Goal: Task Accomplishment & Management: Complete application form

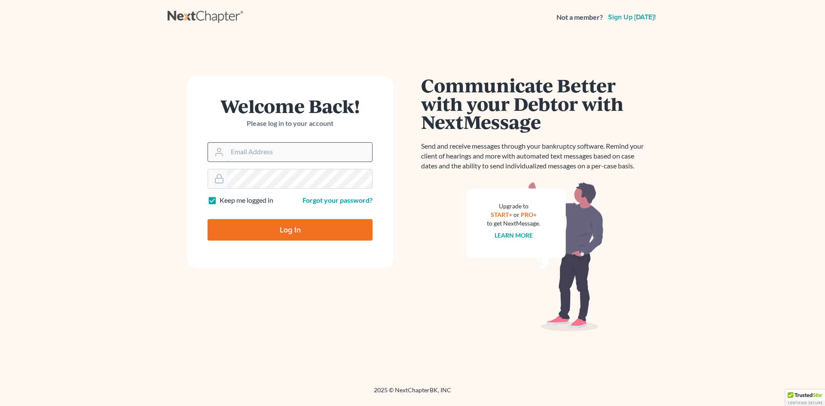
click at [254, 150] on input "Email Address" at bounding box center [299, 152] width 145 height 19
type input "[EMAIL_ADDRESS][DOMAIN_NAME]"
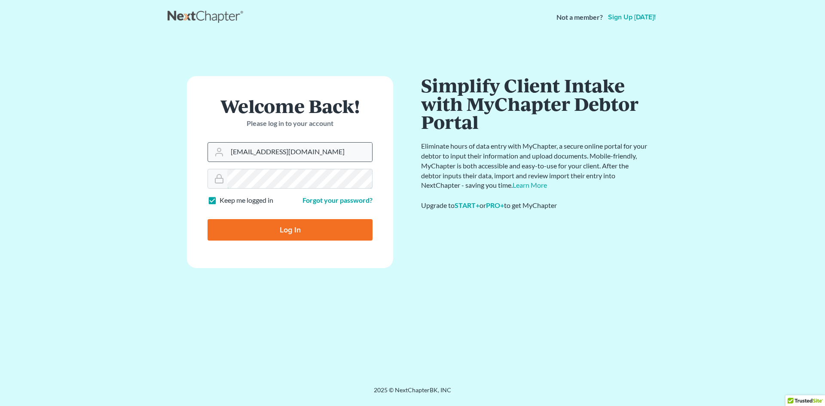
click at [208, 219] on input "Log In" at bounding box center [290, 229] width 165 height 21
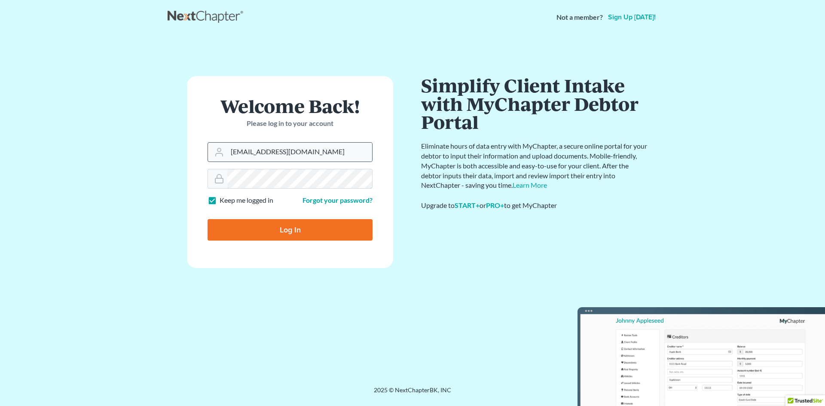
type input "Thinking..."
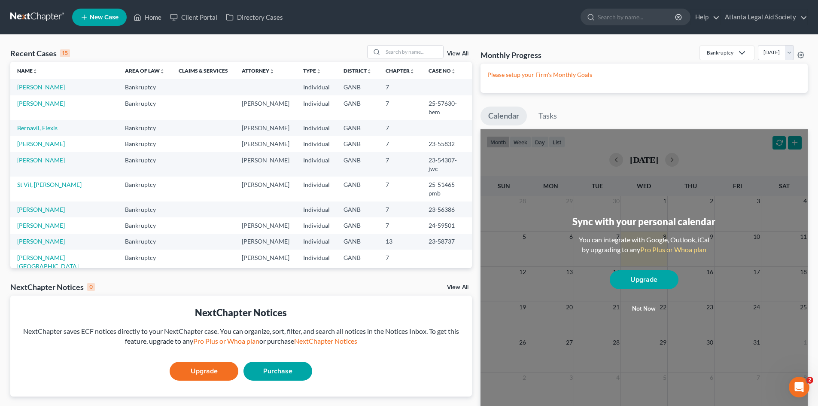
click at [65, 86] on link "[PERSON_NAME]" at bounding box center [41, 86] width 48 height 7
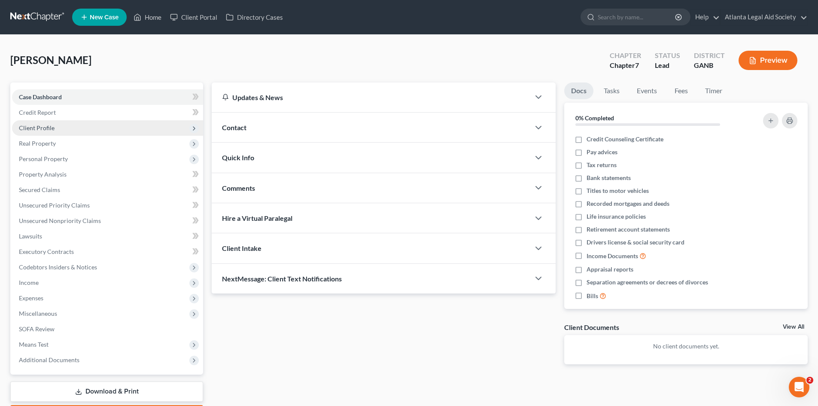
click at [36, 129] on span "Client Profile" at bounding box center [37, 127] width 36 height 7
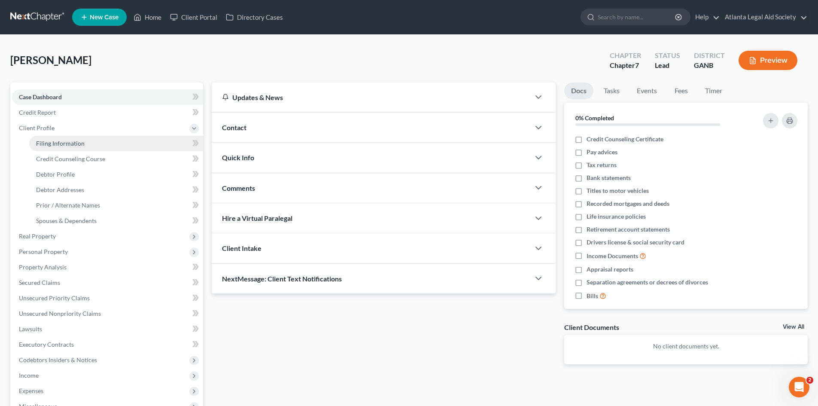
click at [55, 140] on span "Filing Information" at bounding box center [60, 143] width 49 height 7
select select "1"
select select "0"
select select "19"
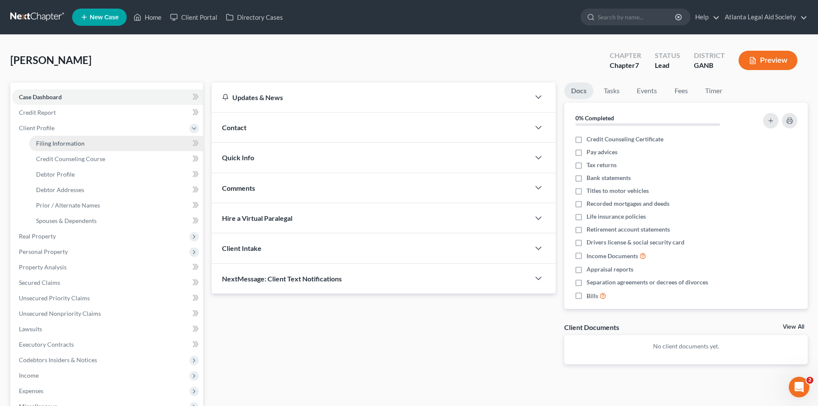
select select "10"
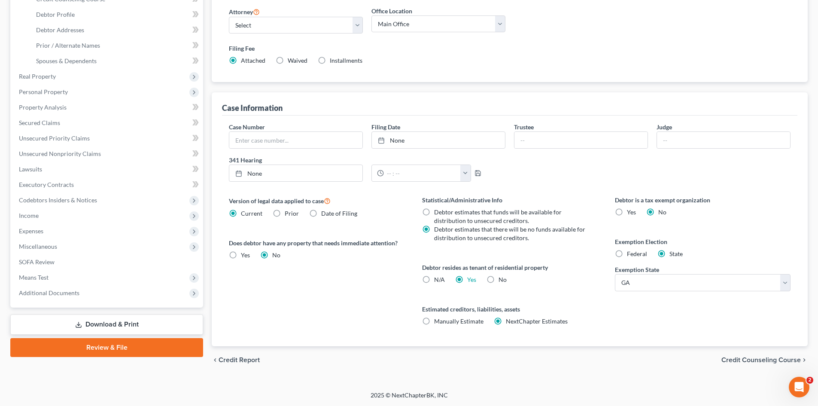
scroll to position [31, 0]
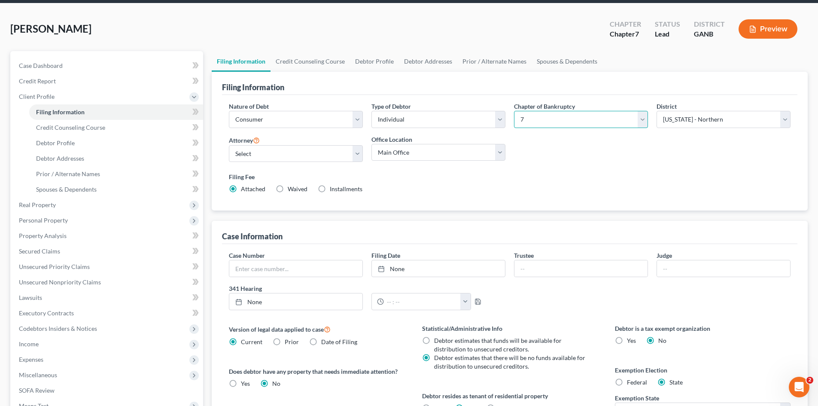
click at [640, 125] on select "Select 7 11 12 13" at bounding box center [581, 119] width 134 height 17
click at [496, 121] on select "Select Individual Joint" at bounding box center [439, 119] width 134 height 17
click at [372, 111] on select "Select Individual Joint" at bounding box center [439, 119] width 134 height 17
click at [362, 120] on select "Select Business Consumer Other" at bounding box center [296, 119] width 134 height 17
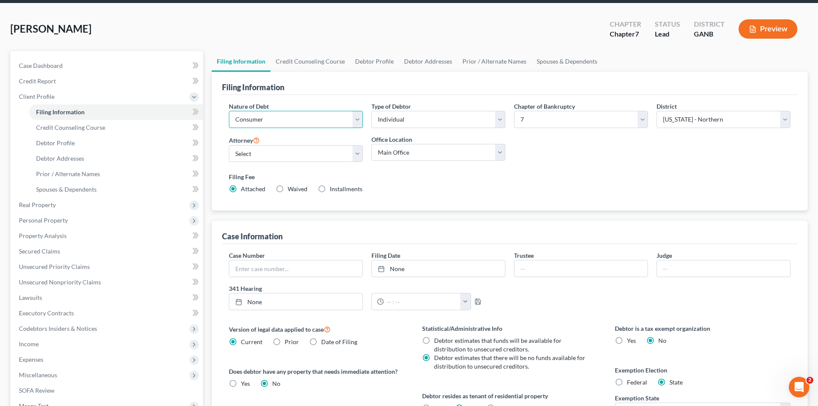
click at [229, 111] on select "Select Business Consumer Other" at bounding box center [296, 119] width 134 height 17
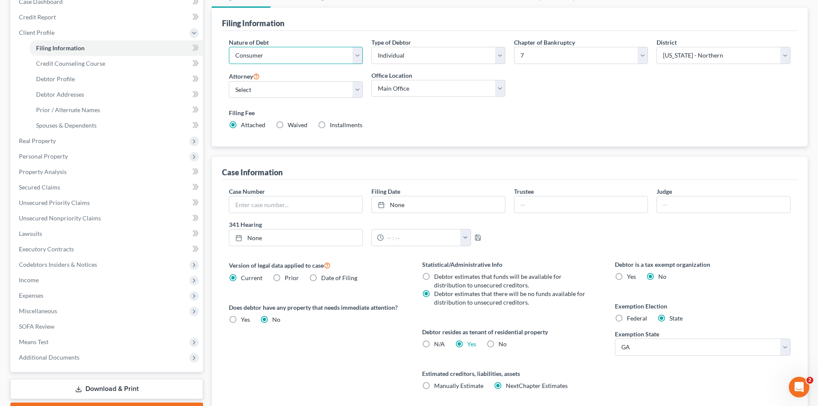
scroll to position [74, 0]
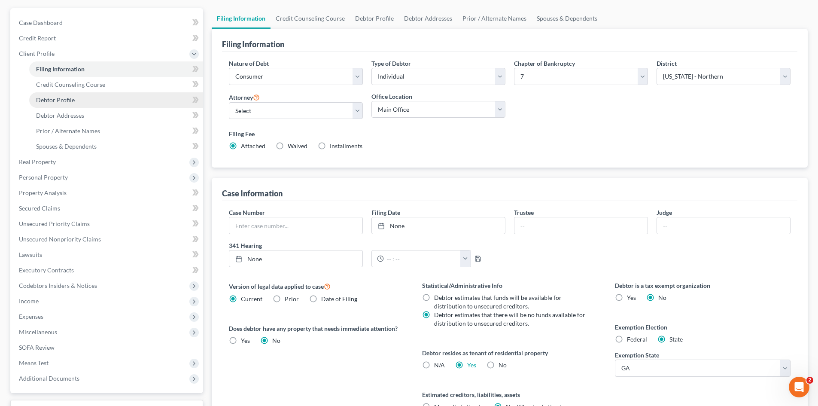
click at [61, 101] on span "Debtor Profile" at bounding box center [55, 99] width 39 height 7
select select "1"
select select "3"
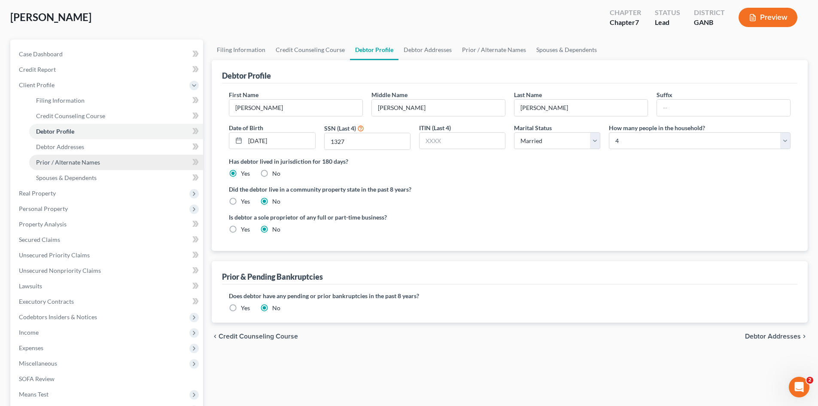
click at [76, 164] on span "Prior / Alternate Names" at bounding box center [68, 162] width 64 height 7
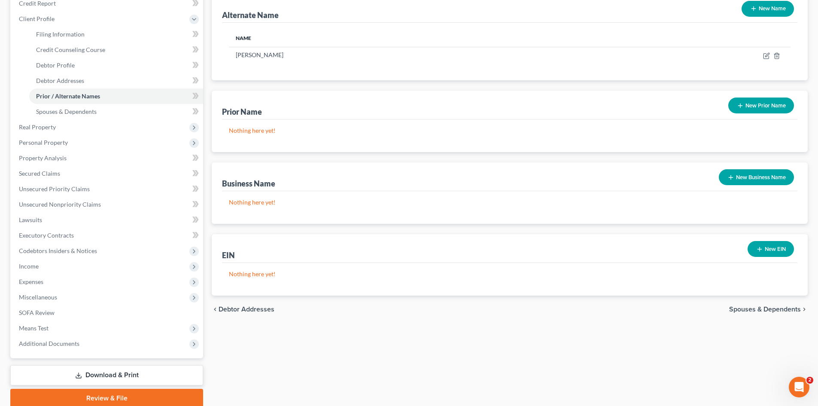
scroll to position [129, 0]
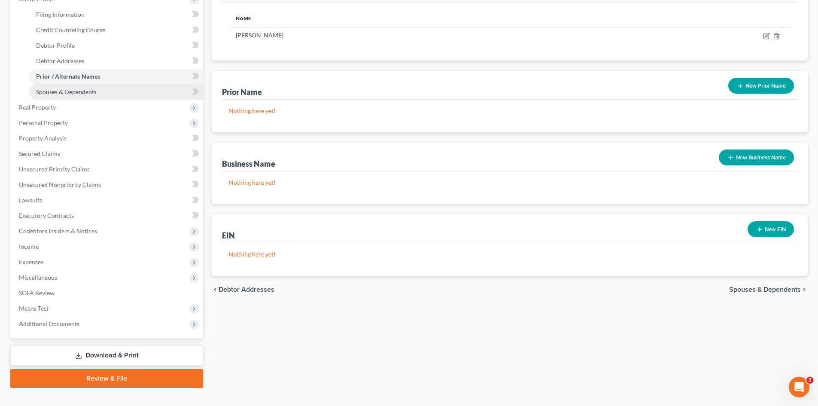
click at [54, 95] on link "Spouses & Dependents" at bounding box center [116, 91] width 174 height 15
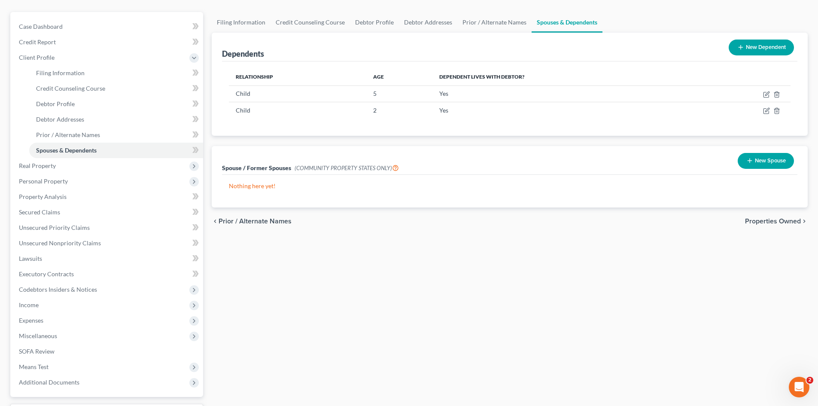
scroll to position [86, 0]
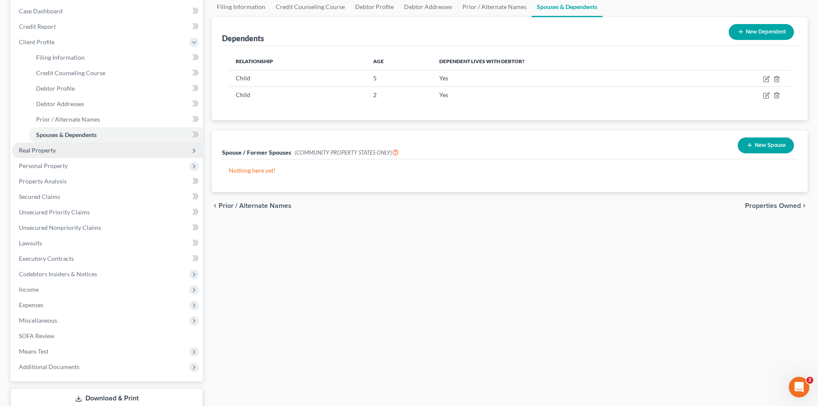
click at [40, 146] on span "Real Property" at bounding box center [107, 150] width 191 height 15
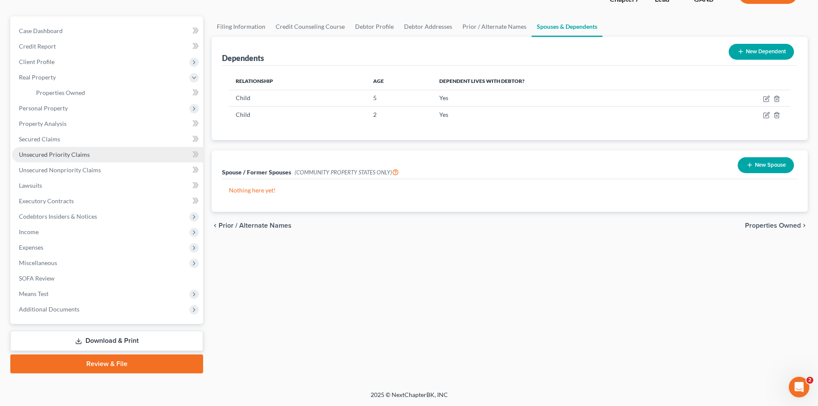
scroll to position [66, 0]
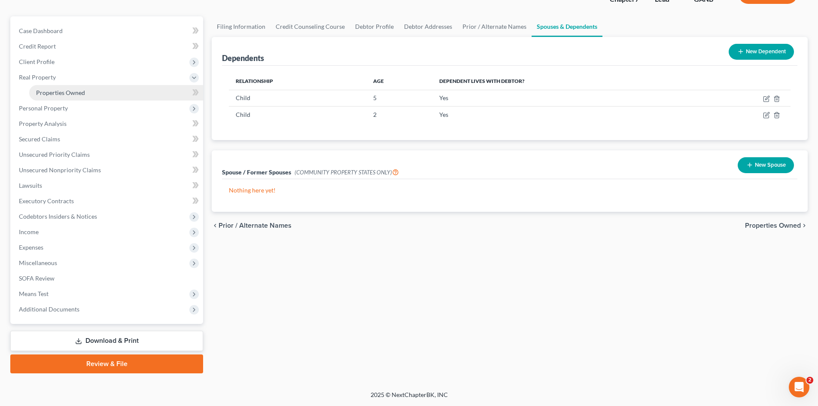
click at [51, 92] on span "Properties Owned" at bounding box center [60, 92] width 49 height 7
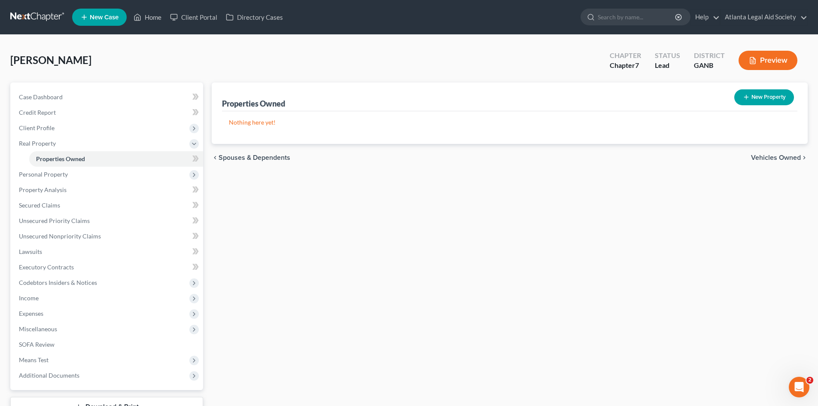
click at [764, 92] on button "New Property" at bounding box center [765, 97] width 60 height 16
select select "10"
select select "0"
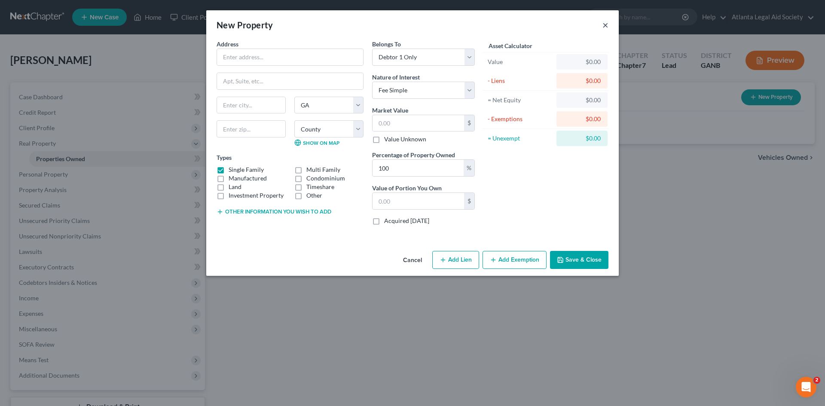
click at [608, 27] on button "×" at bounding box center [605, 25] width 6 height 10
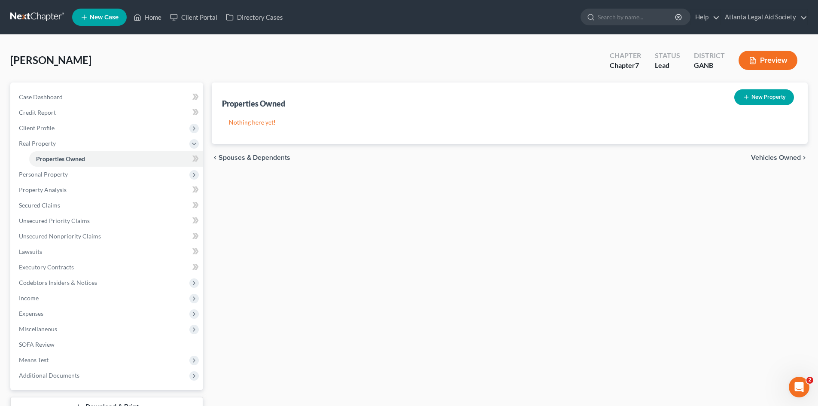
click at [757, 101] on button "New Property" at bounding box center [765, 97] width 60 height 16
select select "10"
select select "66"
select select "0"
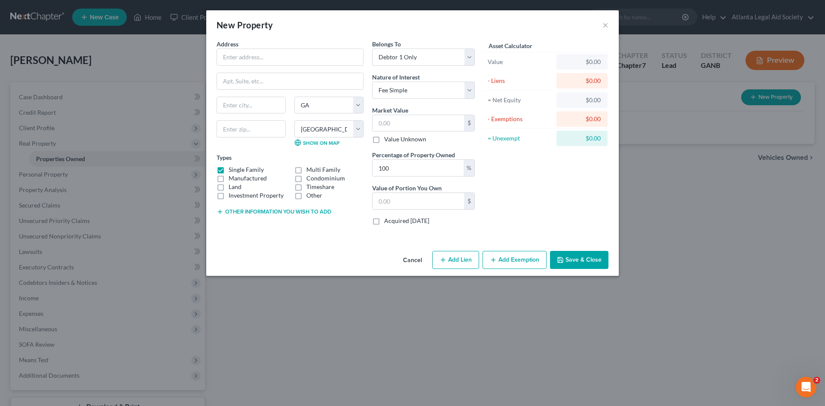
click at [502, 263] on button "Add Exemption" at bounding box center [514, 260] width 64 height 18
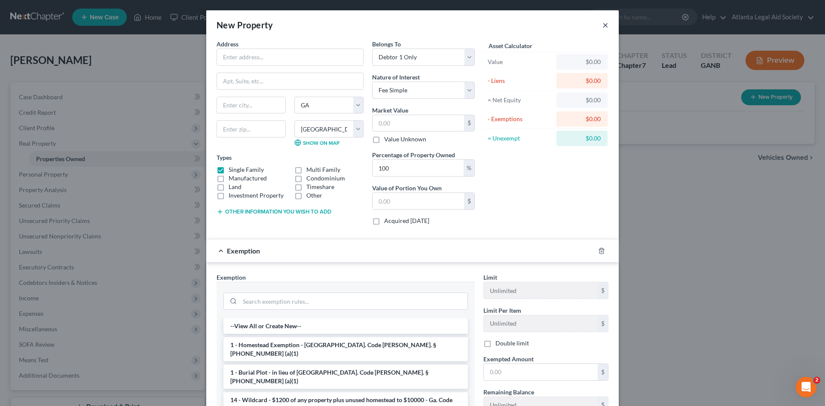
click at [603, 27] on button "×" at bounding box center [605, 25] width 6 height 10
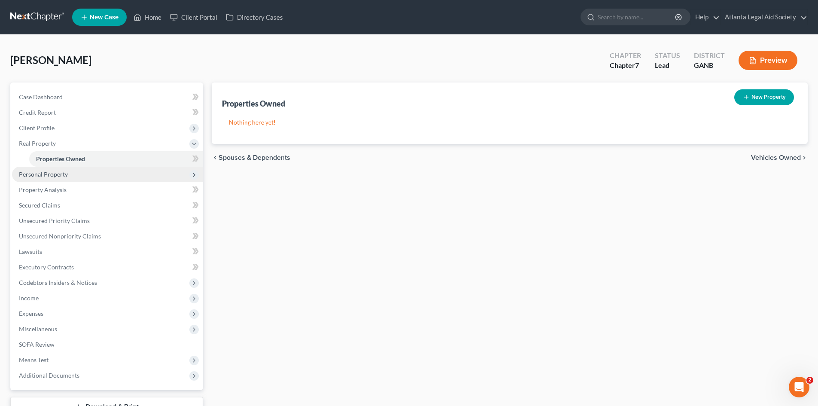
click at [41, 174] on span "Personal Property" at bounding box center [43, 174] width 49 height 7
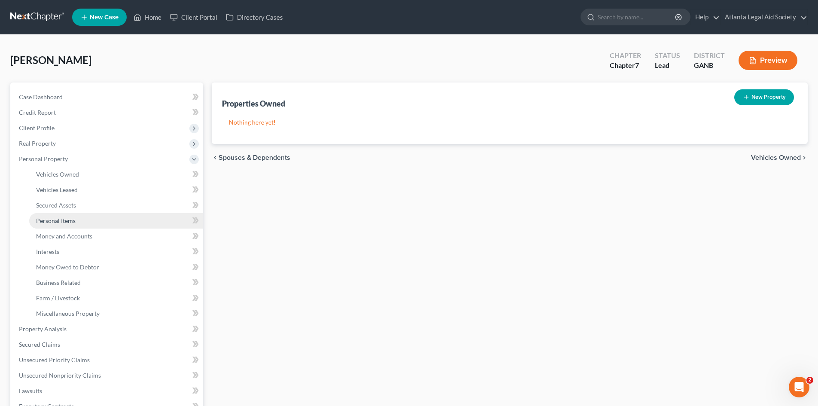
click at [72, 224] on link "Personal Items" at bounding box center [116, 220] width 174 height 15
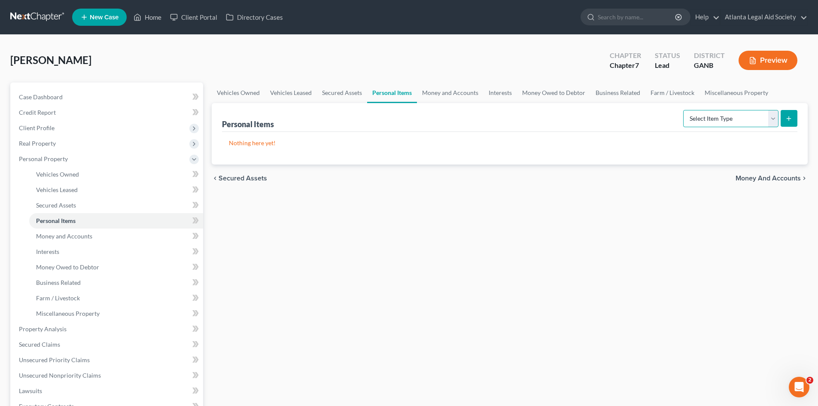
click at [772, 118] on select "Select Item Type Clothing Collectibles Of Value Electronics Firearms Household …" at bounding box center [731, 118] width 95 height 17
click at [771, 120] on select "Select Item Type Clothing Collectibles Of Value Electronics Firearms Household …" at bounding box center [731, 118] width 95 height 17
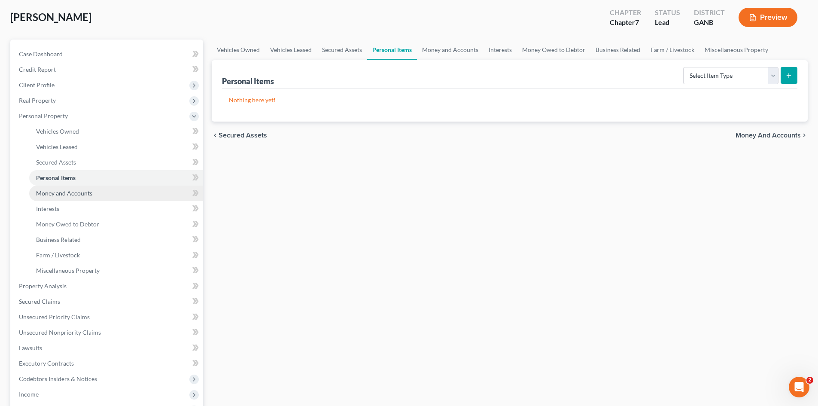
click at [47, 198] on link "Money and Accounts" at bounding box center [116, 193] width 174 height 15
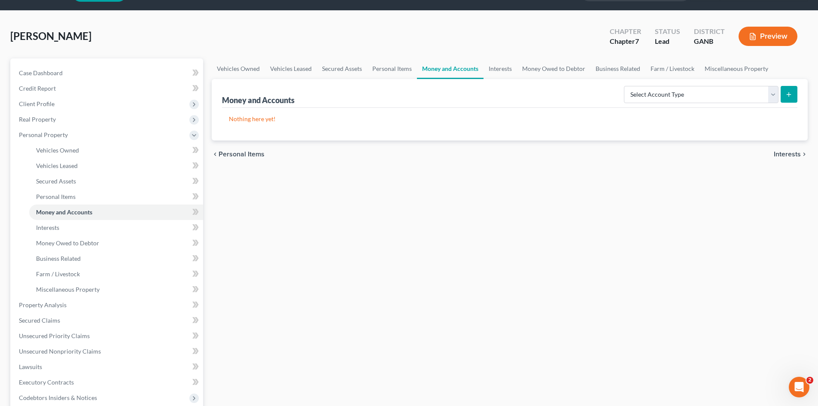
scroll to position [43, 0]
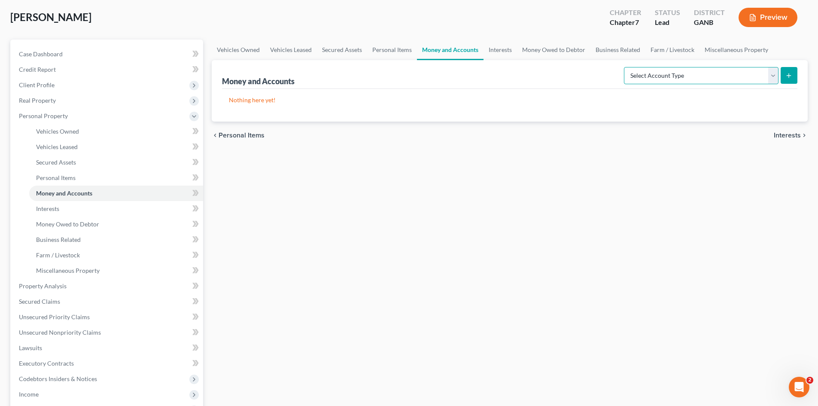
click at [773, 78] on select "Select Account Type Brokerage Cash on Hand Certificates of Deposit Checking Acc…" at bounding box center [701, 75] width 155 height 17
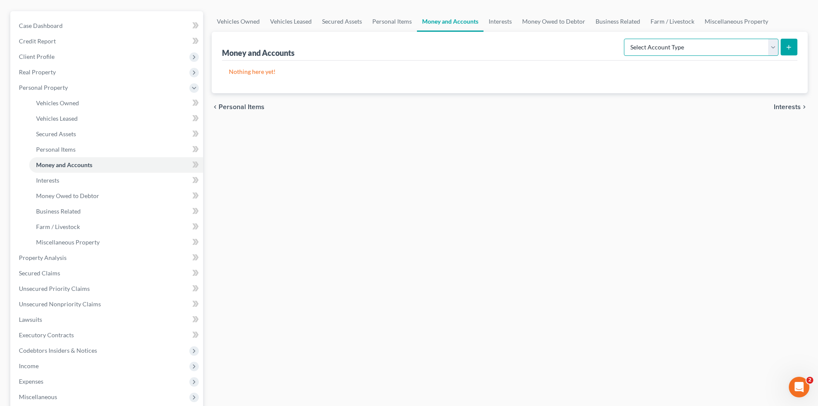
scroll to position [86, 0]
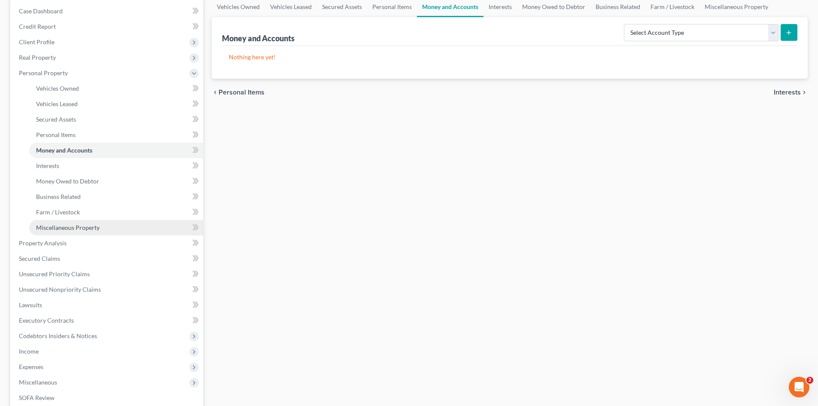
click at [82, 225] on span "Miscellaneous Property" at bounding box center [68, 227] width 64 height 7
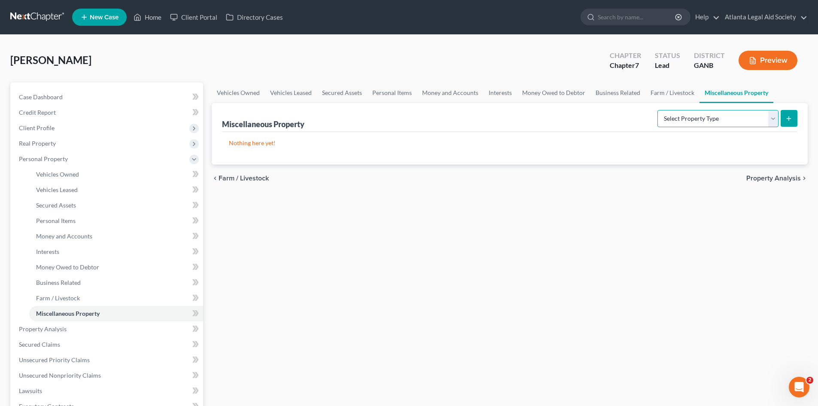
click at [774, 121] on select "Select Property Type Assigned for Creditor Benefit [DATE] Holding for Another N…" at bounding box center [718, 118] width 121 height 17
drag, startPoint x: 626, startPoint y: 234, endPoint x: 612, endPoint y: 232, distance: 13.4
click at [625, 234] on div "Vehicles Owned Vehicles Leased Secured Assets Personal Items Money and Accounts…" at bounding box center [510, 330] width 605 height 496
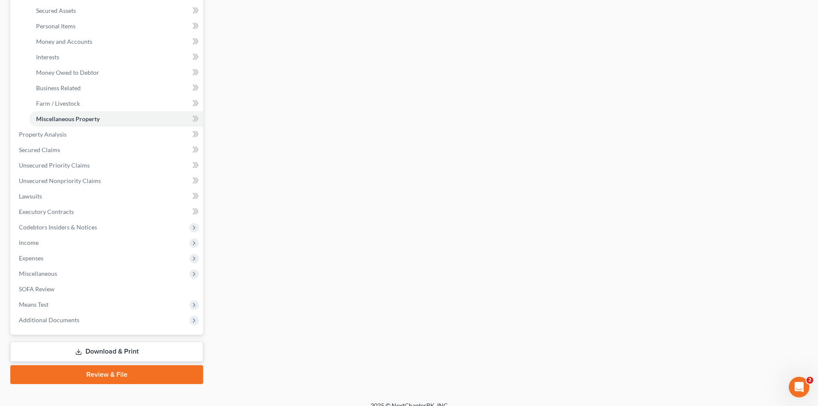
scroll to position [205, 0]
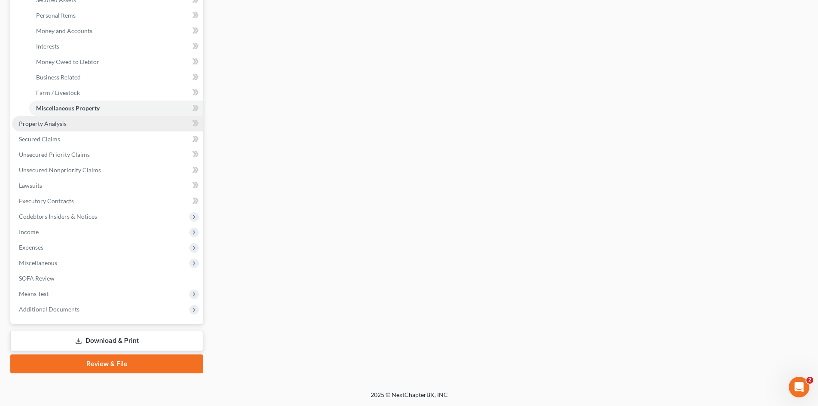
click at [48, 123] on span "Property Analysis" at bounding box center [43, 123] width 48 height 7
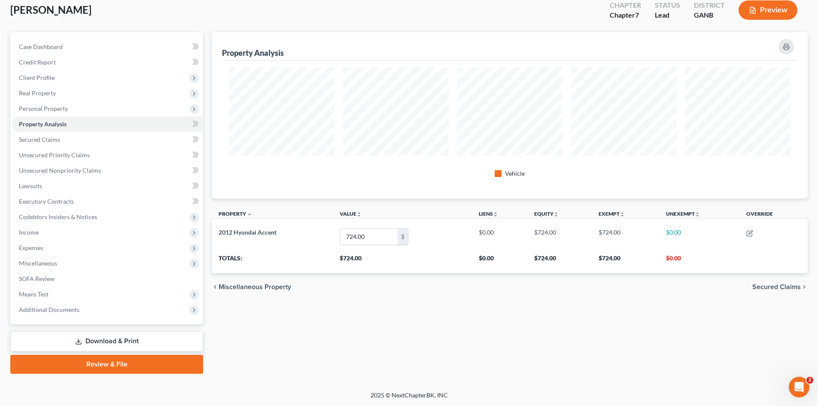
scroll to position [51, 0]
click at [37, 104] on span "Personal Property" at bounding box center [43, 107] width 49 height 7
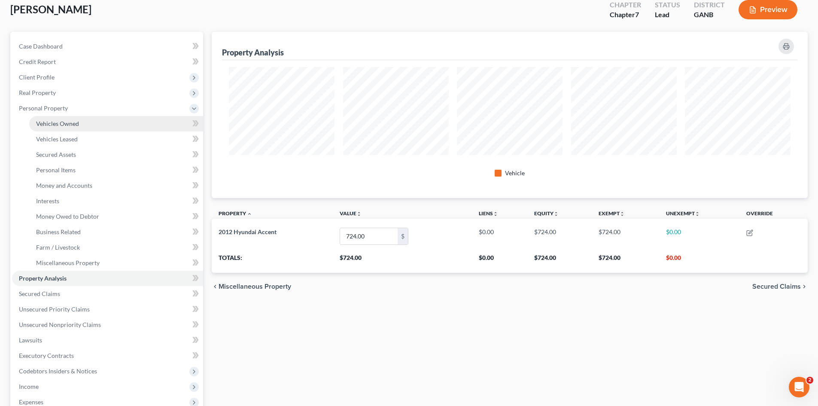
click at [39, 120] on span "Vehicles Owned" at bounding box center [57, 123] width 43 height 7
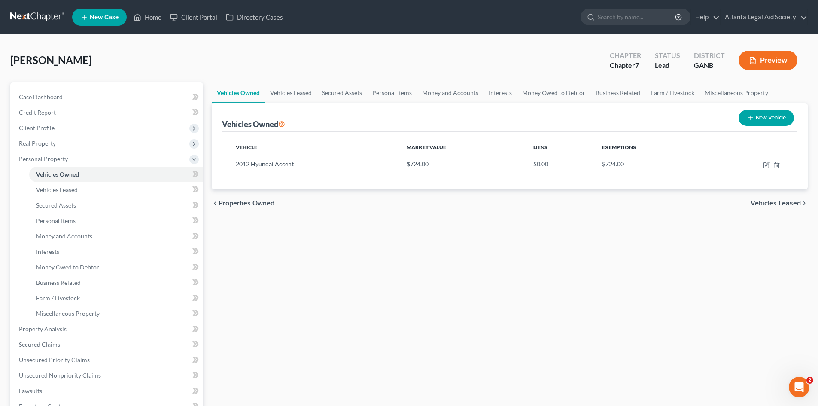
drag, startPoint x: 760, startPoint y: 122, endPoint x: 745, endPoint y: 154, distance: 34.8
click at [745, 154] on div "Vehicles Owned New Vehicle Vehicle Market Value Liens Exemptions 2012 Hyundai A…" at bounding box center [510, 146] width 596 height 86
click at [766, 164] on icon "button" at bounding box center [766, 165] width 7 height 7
select select "0"
select select "14"
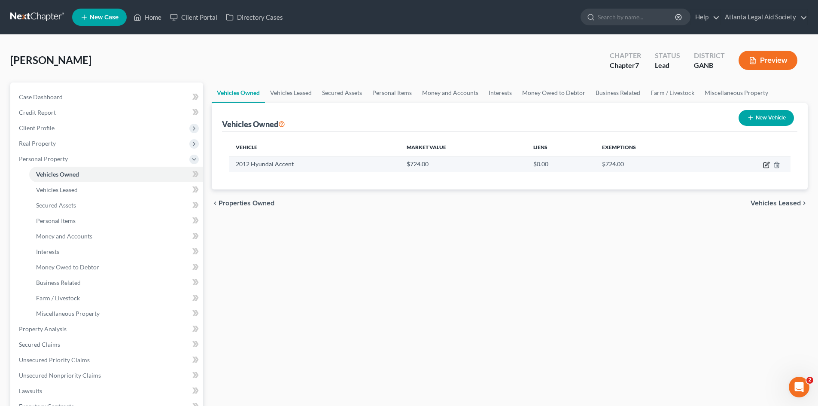
select select "3"
select select "0"
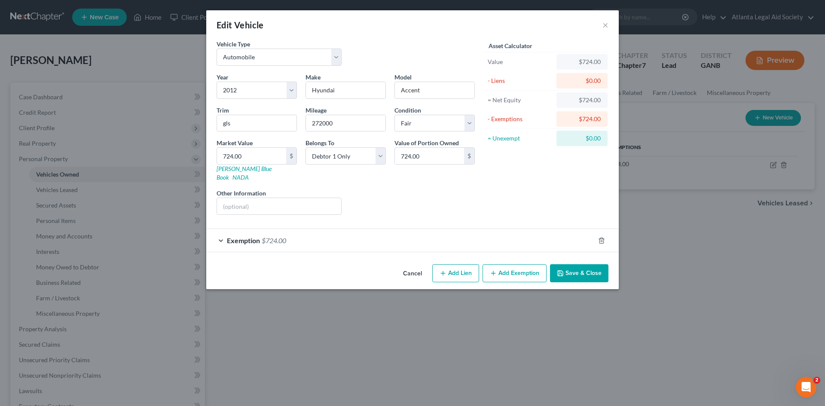
click at [515, 264] on button "Add Exemption" at bounding box center [514, 273] width 64 height 18
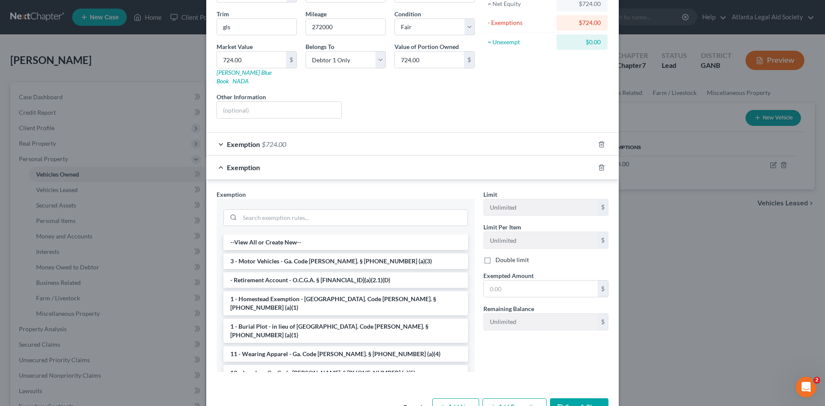
scroll to position [115, 0]
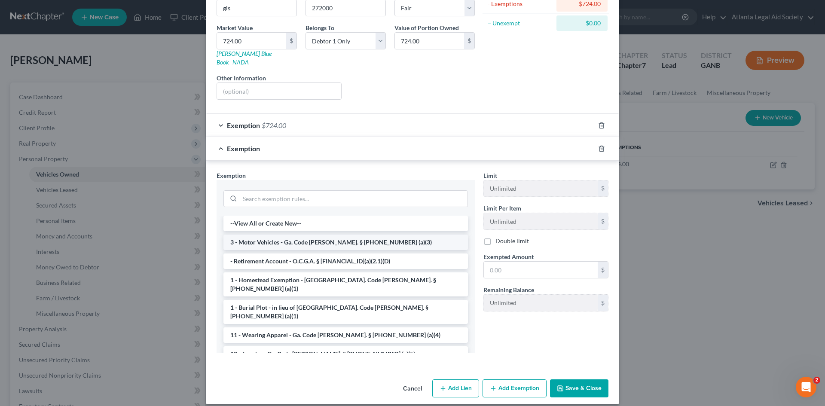
click at [272, 235] on li "3 - Motor Vehicles - Ga. Code [PERSON_NAME]. § [PHONE_NUMBER] (a)(3)" at bounding box center [345, 242] width 244 height 15
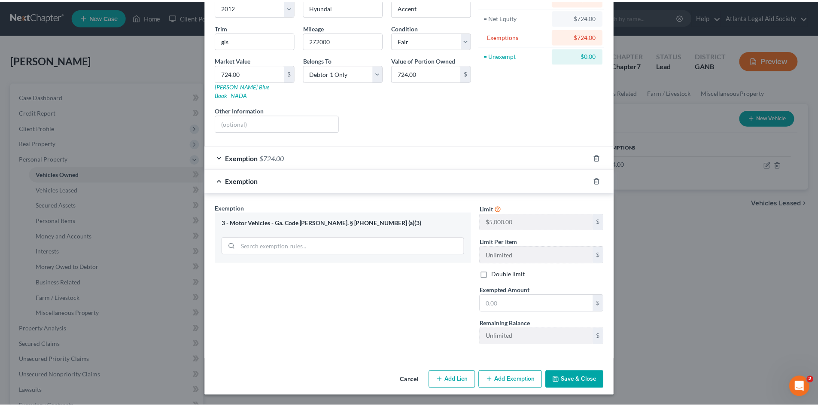
scroll to position [74, 0]
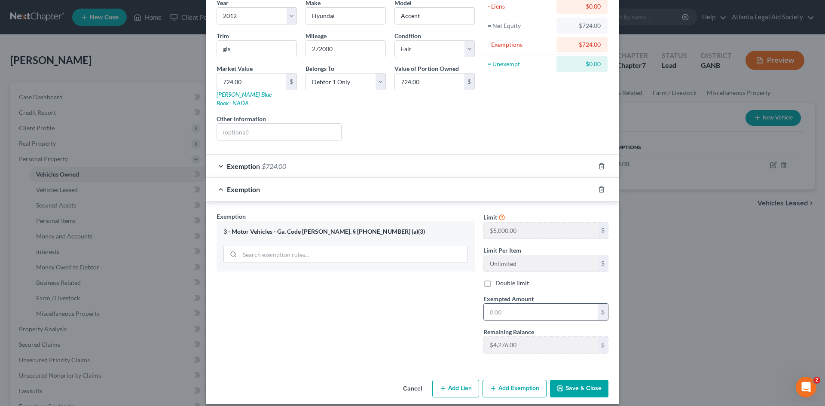
click at [500, 304] on input "text" at bounding box center [541, 312] width 114 height 16
type input "724.00"
click at [565, 380] on button "Save & Close" at bounding box center [579, 389] width 58 height 18
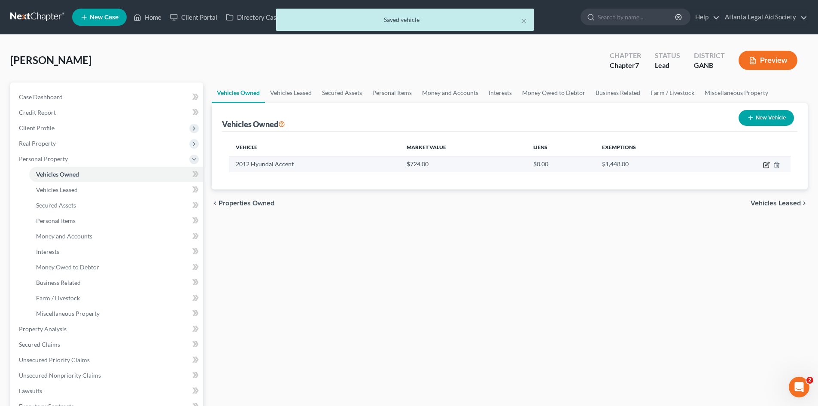
click at [769, 164] on icon "button" at bounding box center [766, 165] width 7 height 7
select select "0"
select select "14"
select select "3"
select select "0"
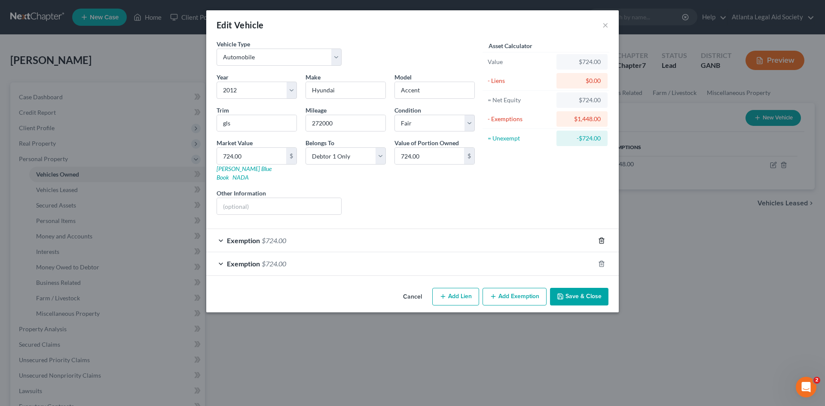
click at [601, 240] on line "button" at bounding box center [601, 241] width 0 height 2
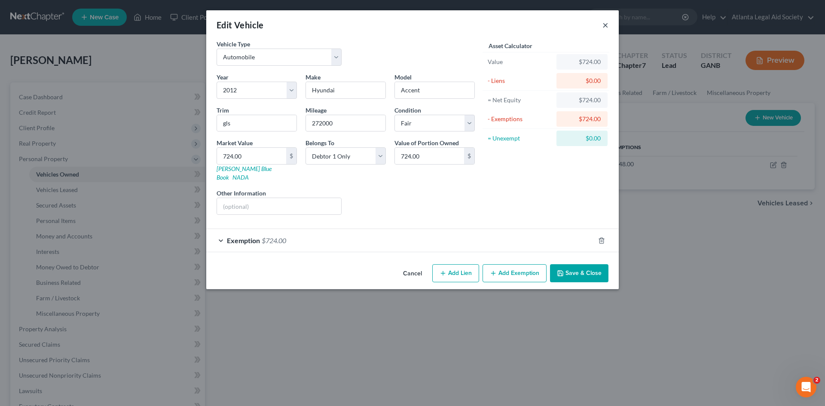
click at [606, 24] on button "×" at bounding box center [605, 25] width 6 height 10
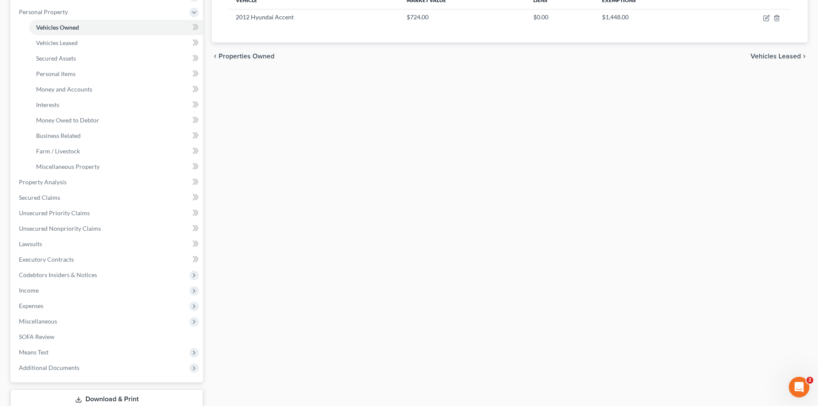
scroll to position [172, 0]
